Goal: Book appointment/travel/reservation

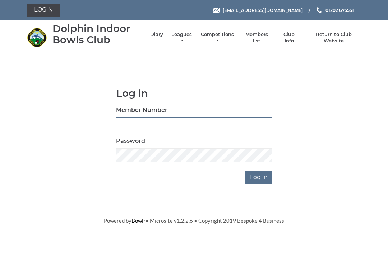
type input "2852"
click at [259, 176] on input "Log in" at bounding box center [258, 177] width 27 height 14
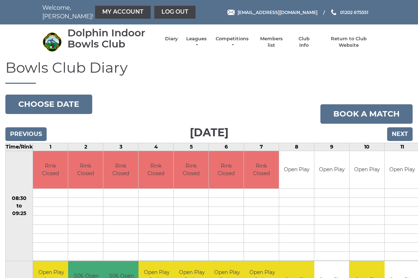
click at [285, 191] on td at bounding box center [296, 193] width 35 height 9
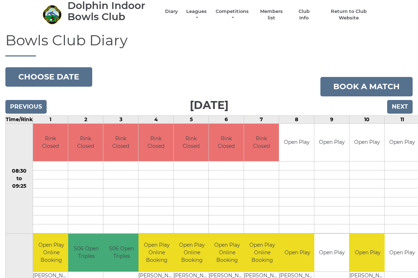
scroll to position [27, 0]
click at [406, 107] on input "Next" at bounding box center [401, 107] width 26 height 14
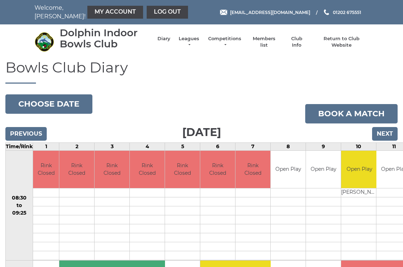
click at [384, 132] on input "Next" at bounding box center [385, 134] width 26 height 14
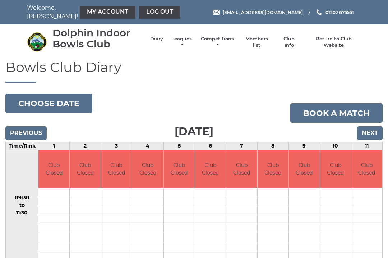
click at [371, 135] on input "Next" at bounding box center [370, 133] width 26 height 14
click at [370, 134] on input "Next" at bounding box center [370, 133] width 26 height 14
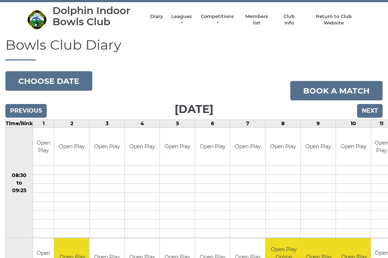
scroll to position [15, 0]
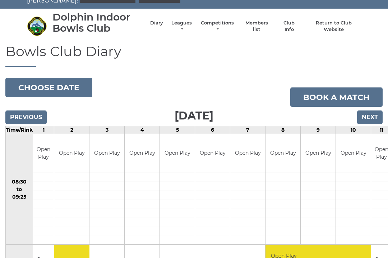
click at [374, 117] on input "Next" at bounding box center [370, 118] width 26 height 14
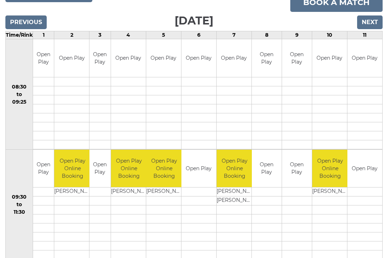
scroll to position [104, 0]
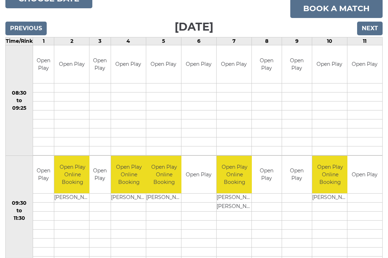
click at [373, 30] on input "Next" at bounding box center [370, 29] width 26 height 14
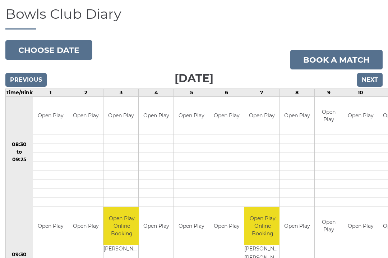
scroll to position [44, 0]
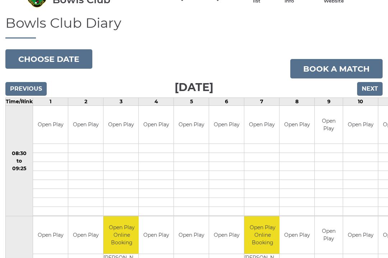
click at [373, 91] on input "Next" at bounding box center [370, 89] width 26 height 14
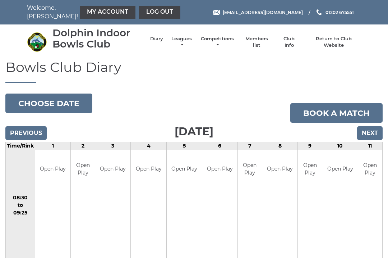
click at [143, 14] on link "Log out" at bounding box center [159, 12] width 41 height 13
